Goal: Transaction & Acquisition: Purchase product/service

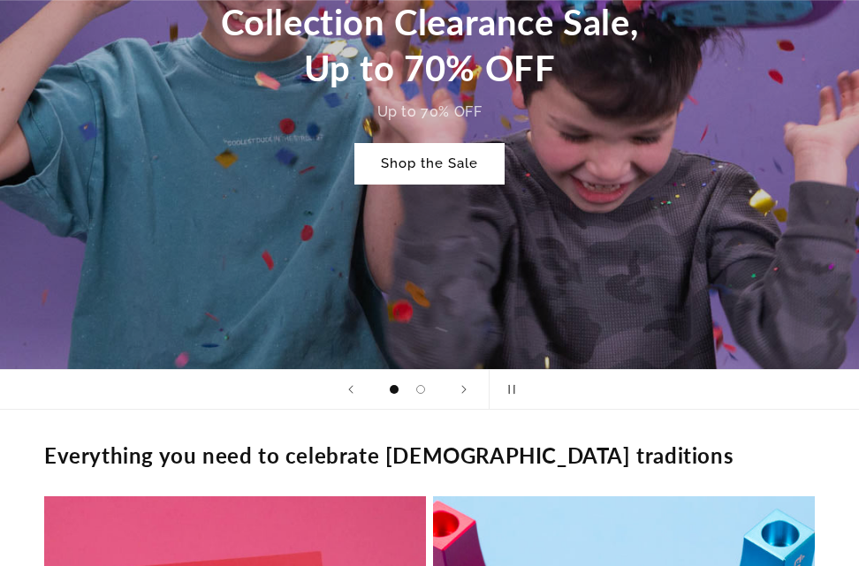
scroll to position [1060, 0]
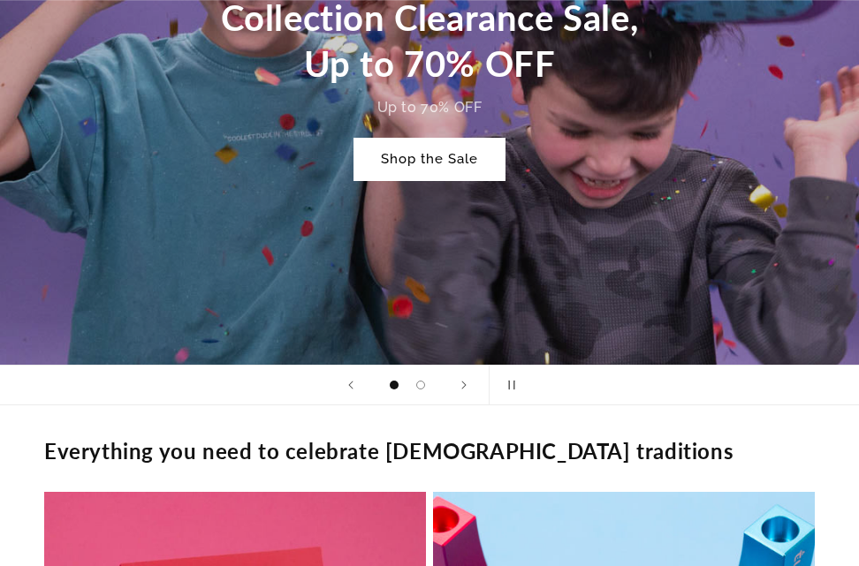
click at [436, 164] on link "Shop the Sale" at bounding box center [429, 160] width 150 height 42
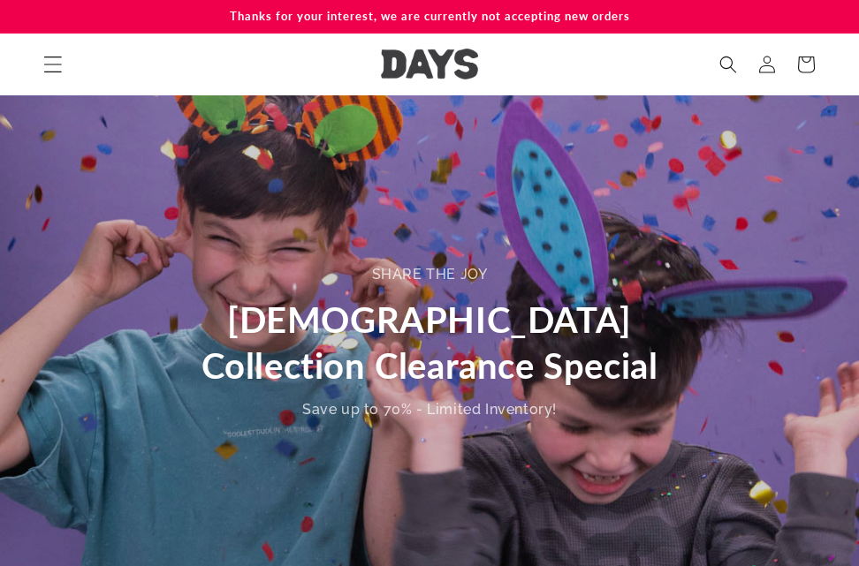
click at [49, 67] on icon "Menu" at bounding box center [52, 64] width 19 height 19
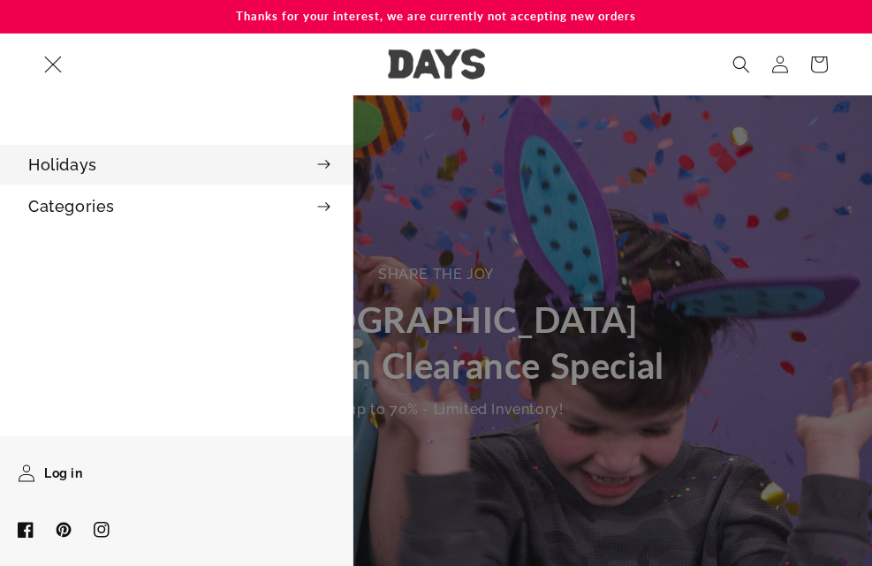
click at [98, 170] on summary "Holidays" at bounding box center [176, 165] width 352 height 40
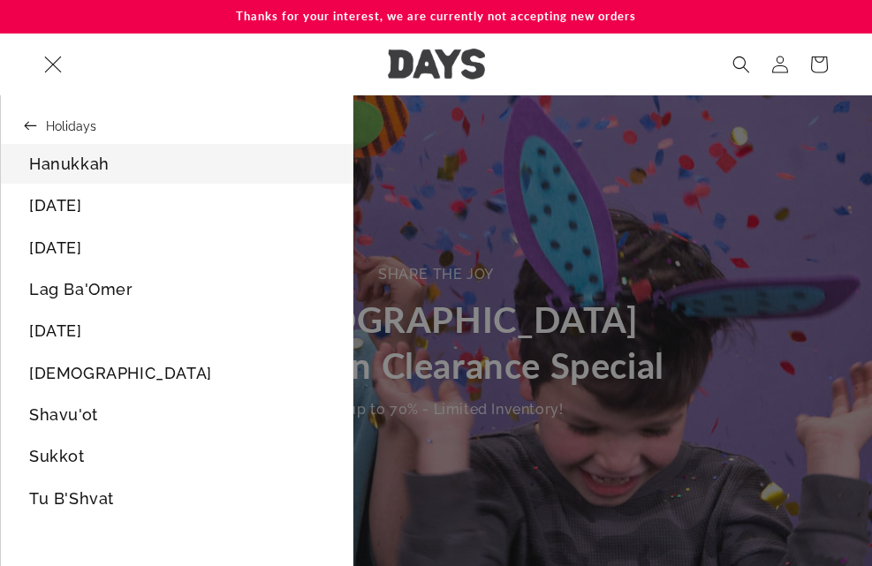
click at [91, 163] on link "Hanukkah" at bounding box center [177, 164] width 352 height 40
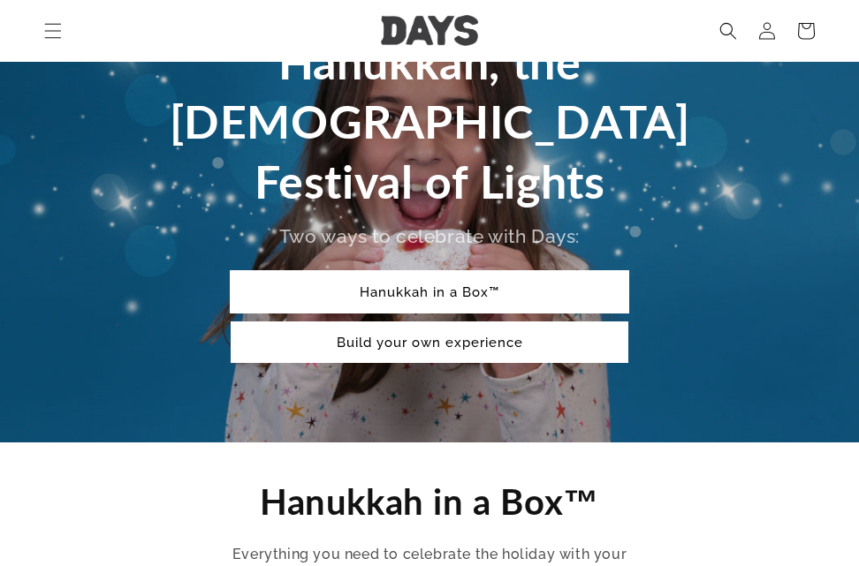
click at [423, 271] on link "Hanukkah in a Box™" at bounding box center [430, 292] width 398 height 42
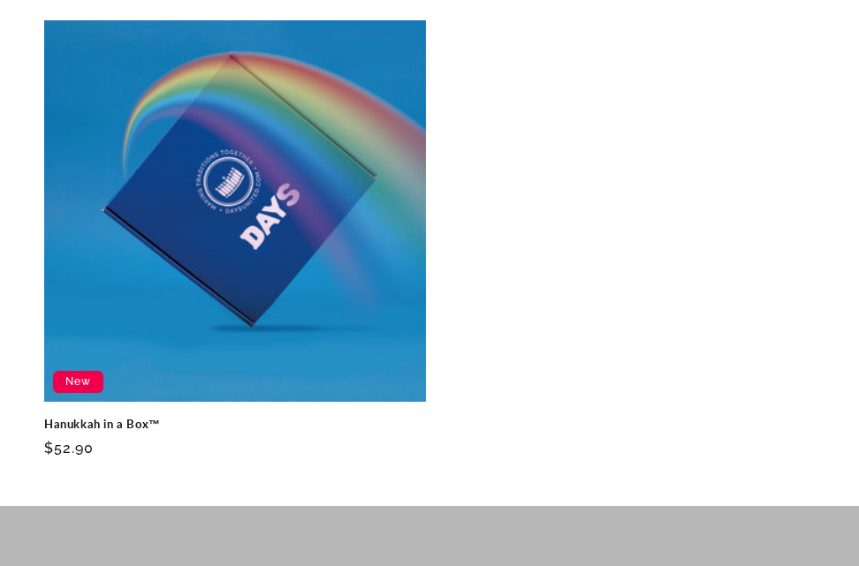
scroll to position [1385, 0]
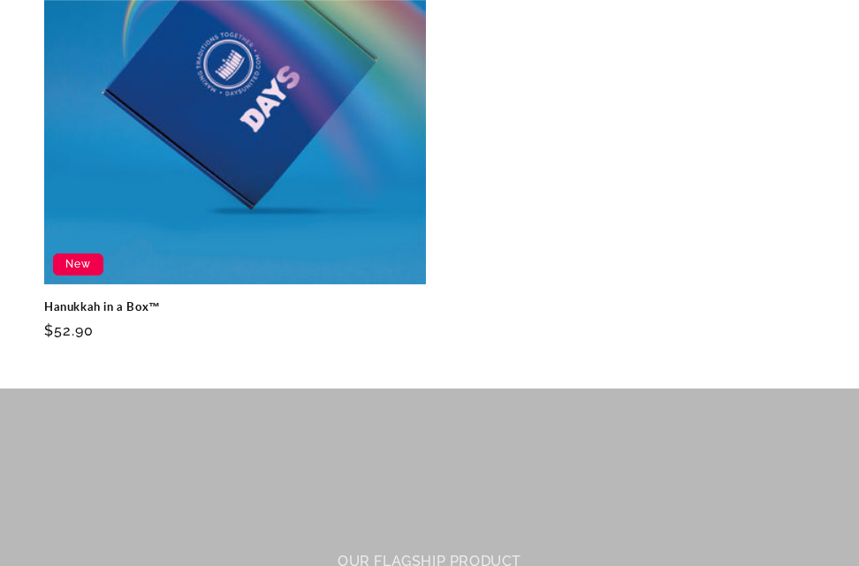
click at [281, 299] on link "Hanukkah in a Box™" at bounding box center [235, 306] width 382 height 15
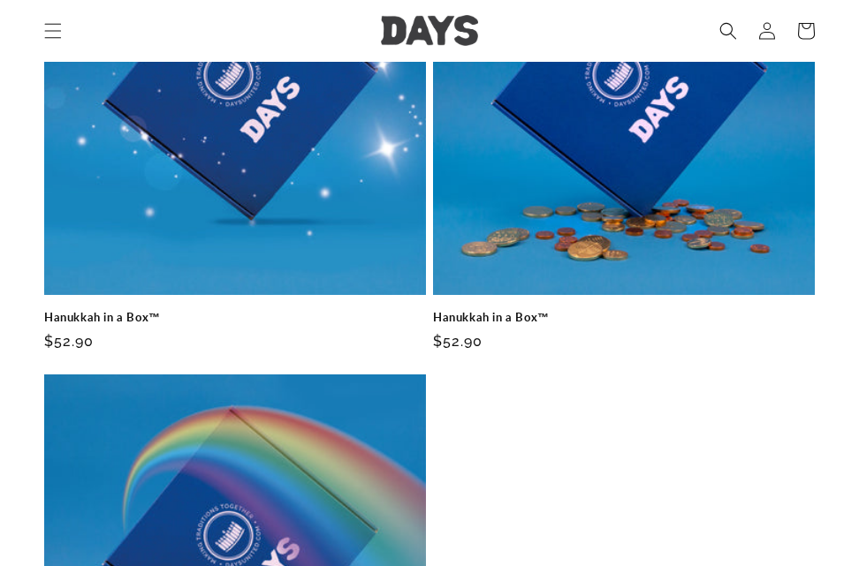
scroll to position [825, 0]
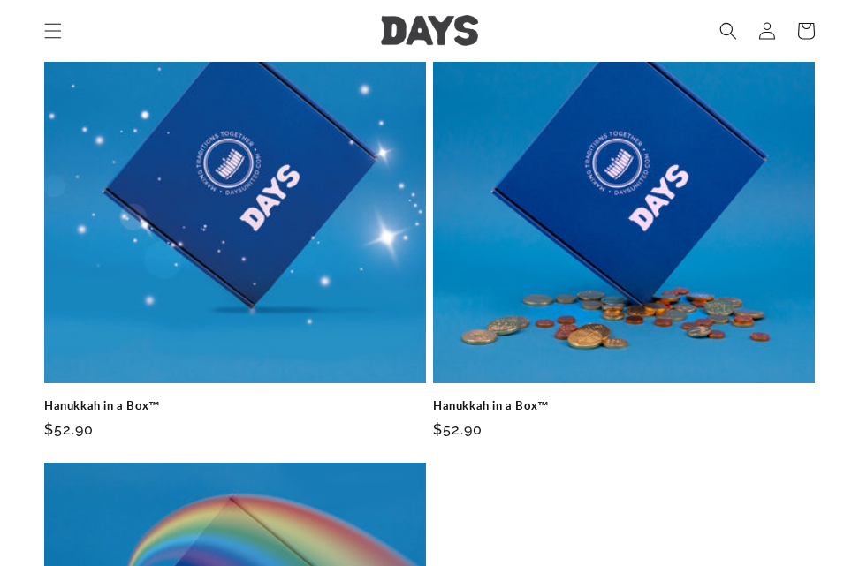
click at [657, 398] on link "Hanukkah in a Box™" at bounding box center [624, 405] width 382 height 15
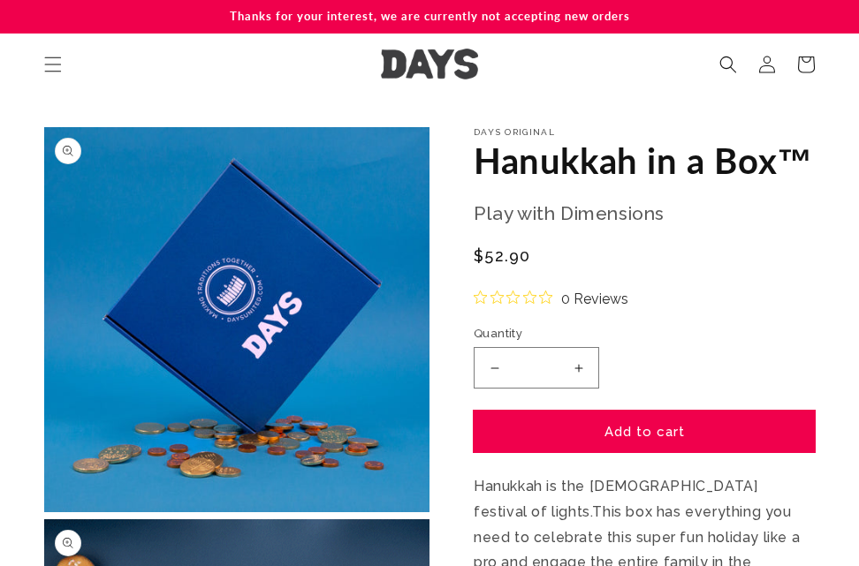
click at [647, 431] on button "Add to cart" at bounding box center [644, 432] width 341 height 42
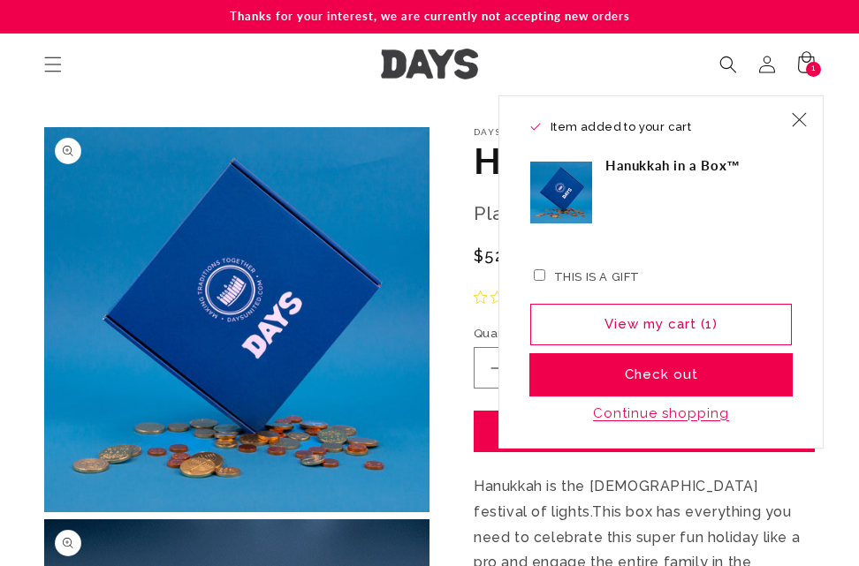
click at [654, 367] on button "Check out" at bounding box center [660, 375] width 261 height 42
